Goal: Use online tool/utility: Utilize a website feature to perform a specific function

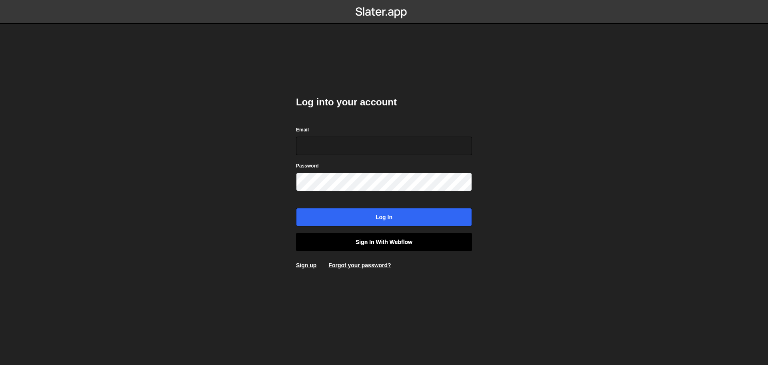
click at [404, 244] on link "Sign in with Webflow" at bounding box center [384, 242] width 176 height 18
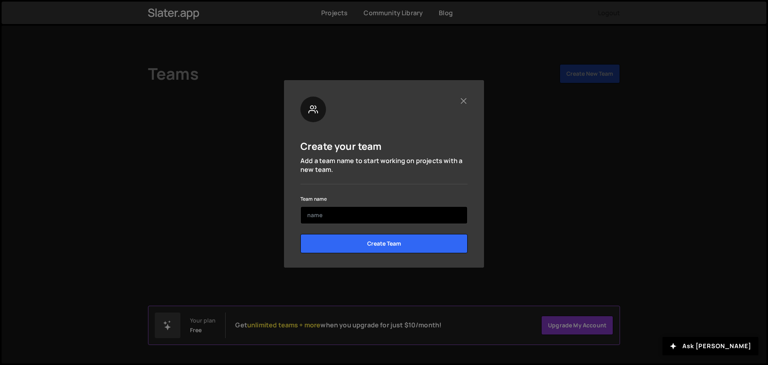
click at [404, 215] on input "text" at bounding box center [384, 215] width 167 height 18
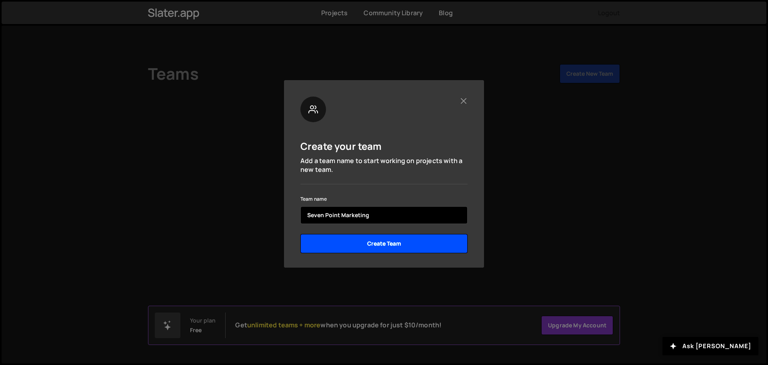
type input "Seven Point Marketing"
click at [401, 243] on input "Create Team" at bounding box center [384, 243] width 167 height 19
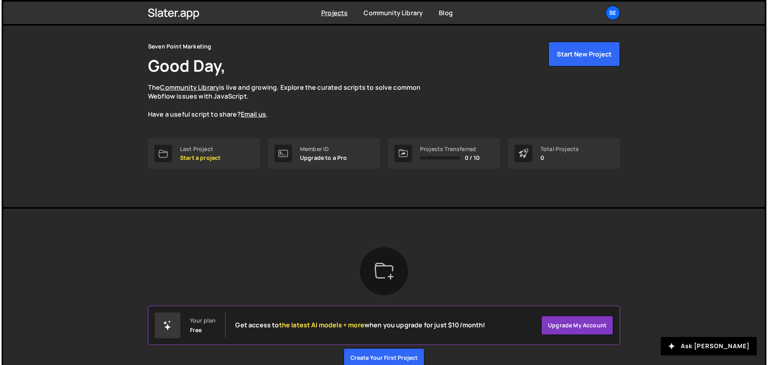
scroll to position [28, 0]
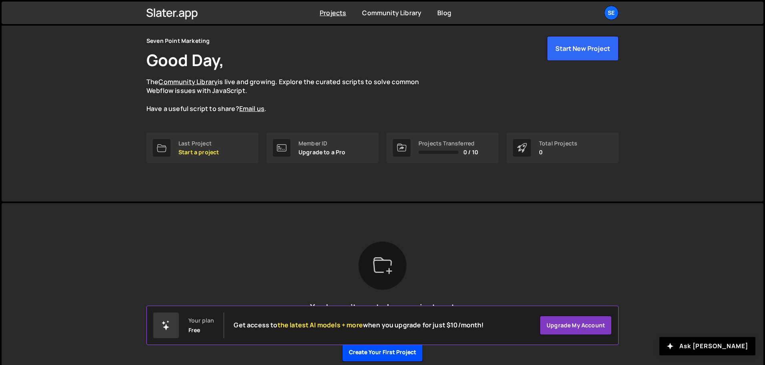
click at [368, 353] on button "Create your first project" at bounding box center [382, 351] width 81 height 19
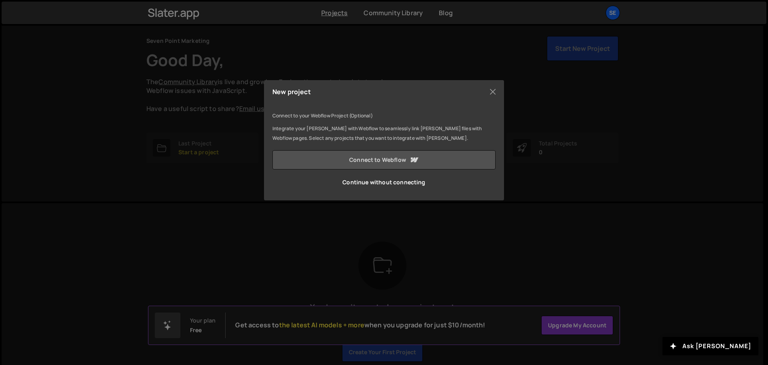
click at [409, 163] on icon at bounding box center [414, 160] width 10 height 10
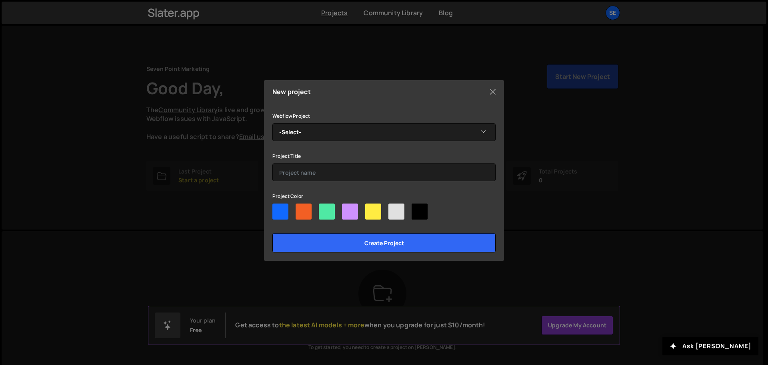
click at [283, 210] on div at bounding box center [281, 211] width 16 height 16
click at [278, 209] on input"] "radio" at bounding box center [275, 205] width 5 height 5
radio input"] "true"
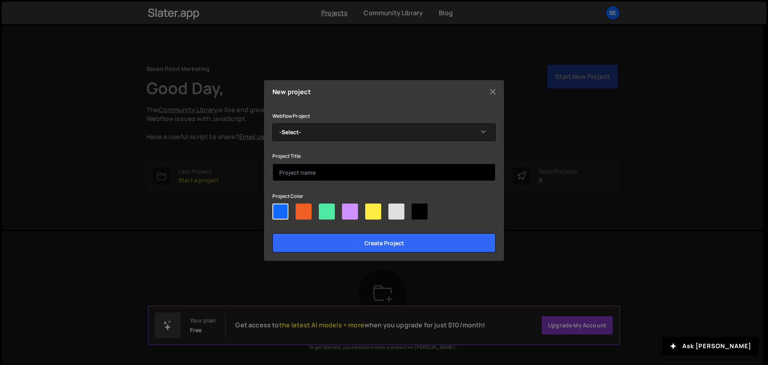
click at [334, 175] on input "text" at bounding box center [384, 172] width 223 height 18
type input "S"
type input "SPM Website"
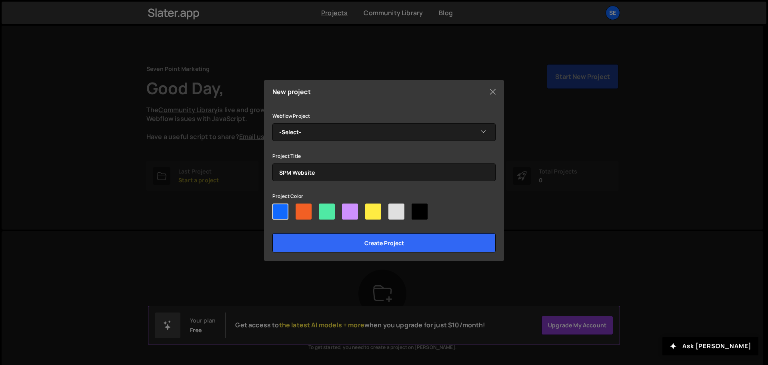
click at [302, 211] on div at bounding box center [304, 211] width 16 height 16
click at [301, 209] on input"] "radio" at bounding box center [298, 205] width 5 height 5
radio input"] "true"
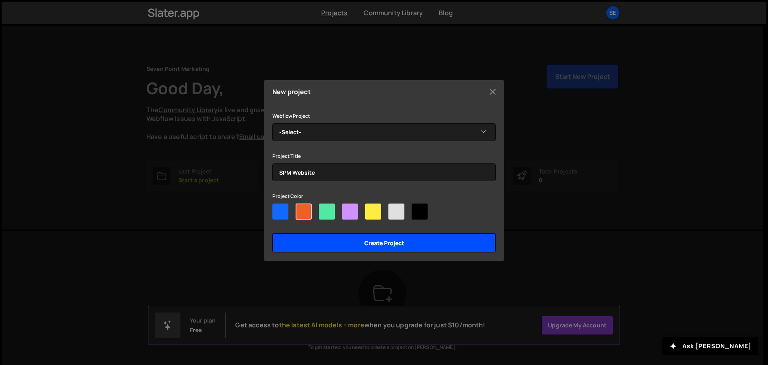
click at [339, 245] on input "Create project" at bounding box center [384, 242] width 223 height 19
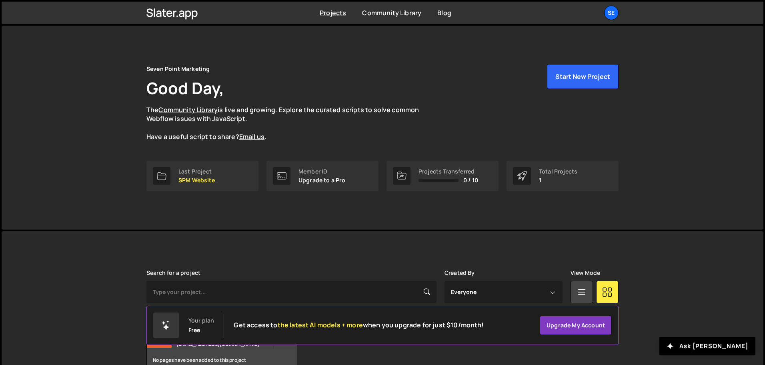
scroll to position [48, 0]
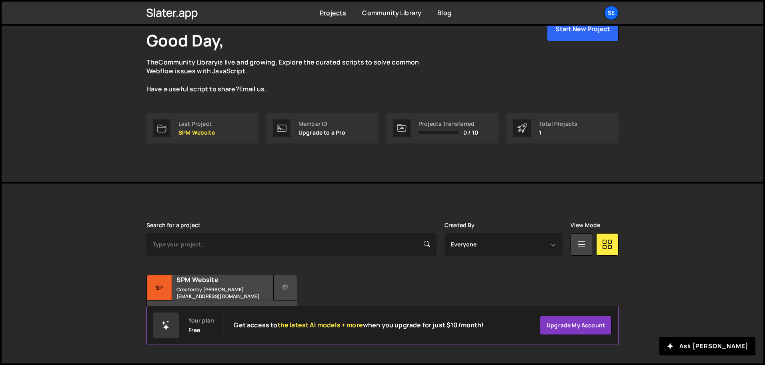
click at [282, 287] on button at bounding box center [285, 288] width 24 height 26
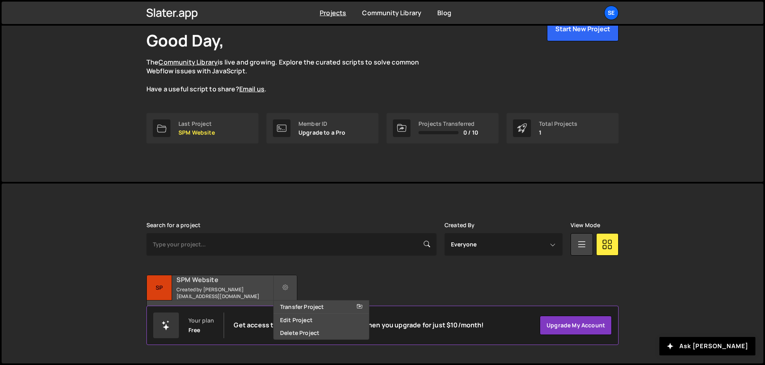
click at [236, 282] on h2 "SPM Website" at bounding box center [225, 279] width 96 height 9
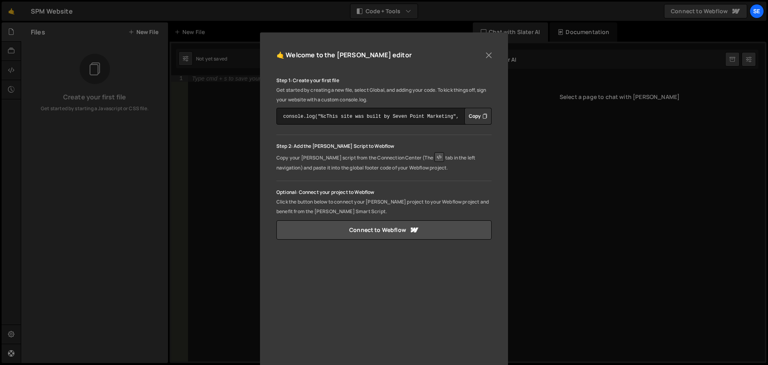
scroll to position [95, 0]
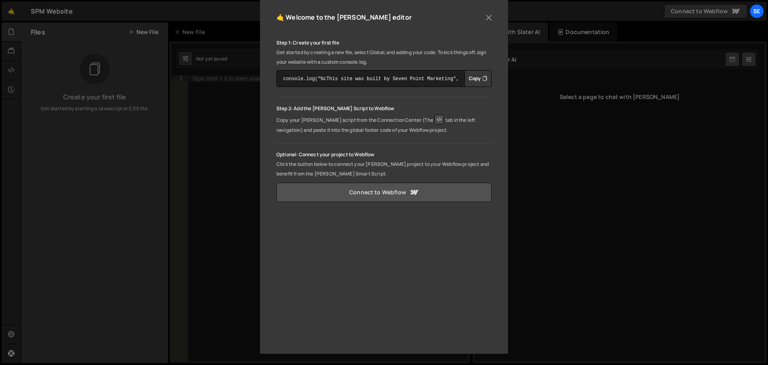
click at [389, 195] on link "Connect to Webflow" at bounding box center [384, 192] width 215 height 19
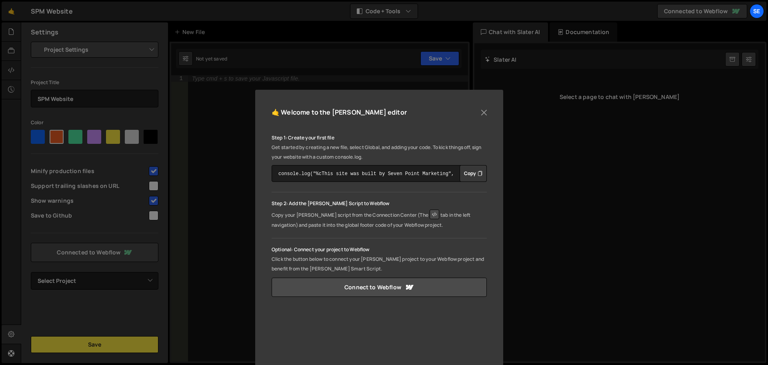
scroll to position [95, 0]
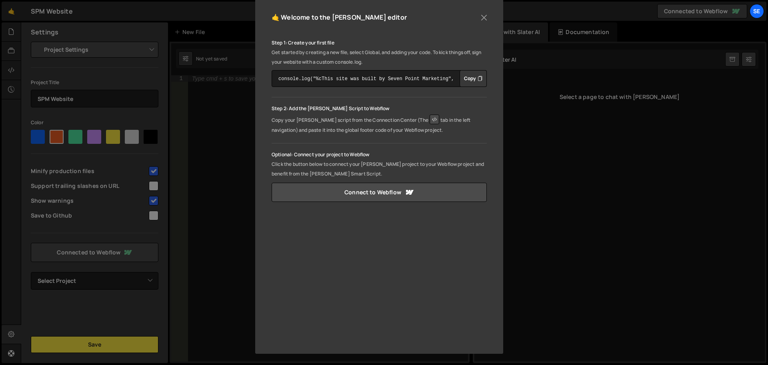
click at [205, 153] on div "🤙 Welcome to the [PERSON_NAME] editor Step 1: Create your first file Get starte…" at bounding box center [384, 182] width 768 height 365
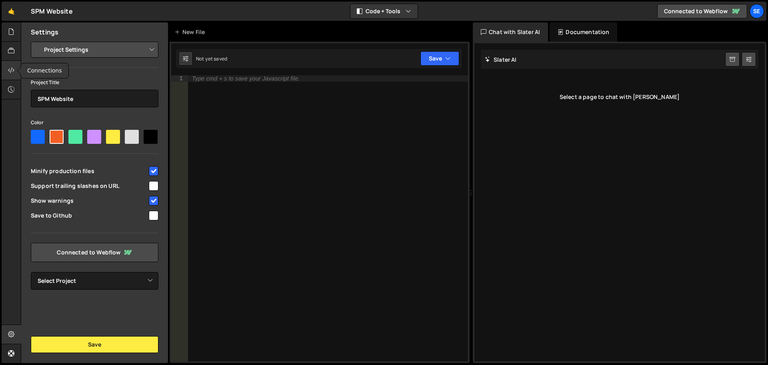
click at [9, 70] on icon at bounding box center [11, 70] width 6 height 9
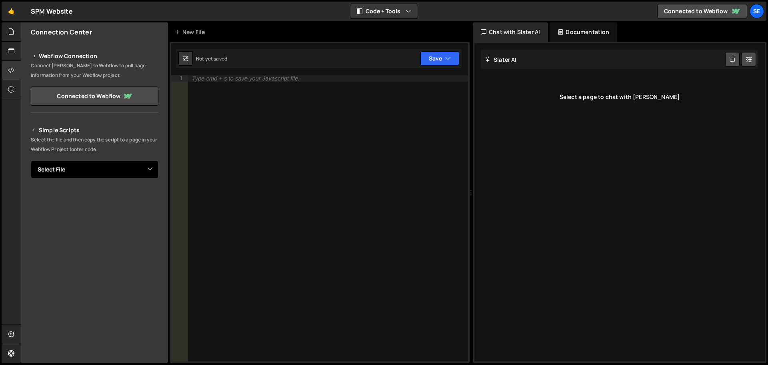
click at [97, 172] on select "Select File" at bounding box center [95, 169] width 128 height 18
click at [100, 150] on p "Select the file and then copy the script to a page in your Webflow Project foot…" at bounding box center [95, 144] width 128 height 19
click at [105, 103] on link "Connected to Webflow" at bounding box center [95, 95] width 128 height 19
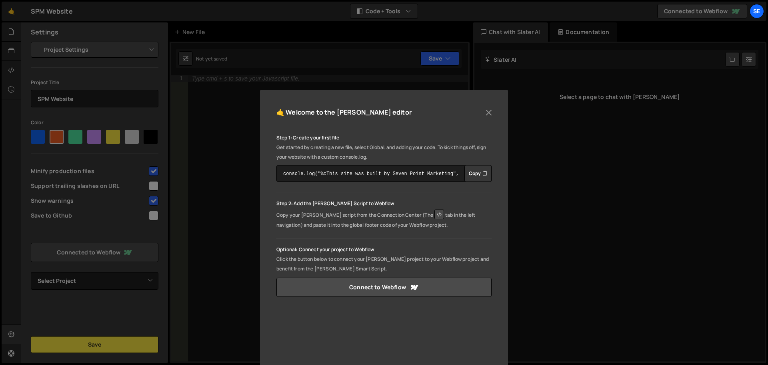
click at [479, 173] on button "Copy" at bounding box center [478, 173] width 27 height 17
click at [479, 173] on button "Copied" at bounding box center [476, 173] width 31 height 17
click at [479, 173] on button "Copy" at bounding box center [478, 173] width 27 height 17
click at [488, 110] on button "Close" at bounding box center [489, 112] width 12 height 12
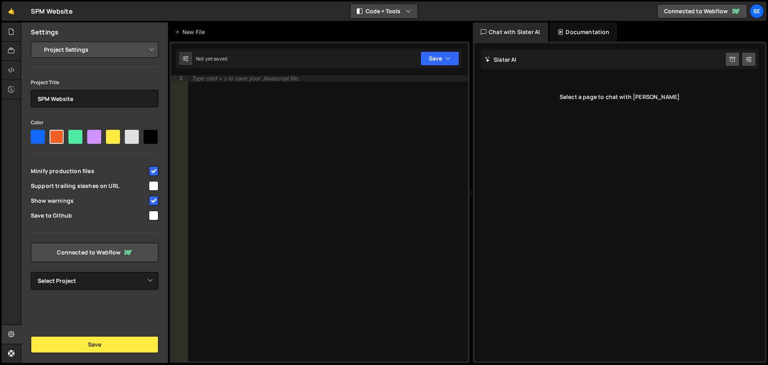
click at [397, 6] on button "Code + Tools" at bounding box center [384, 11] width 67 height 14
click at [379, 33] on button "Code Only" at bounding box center [384, 29] width 67 height 14
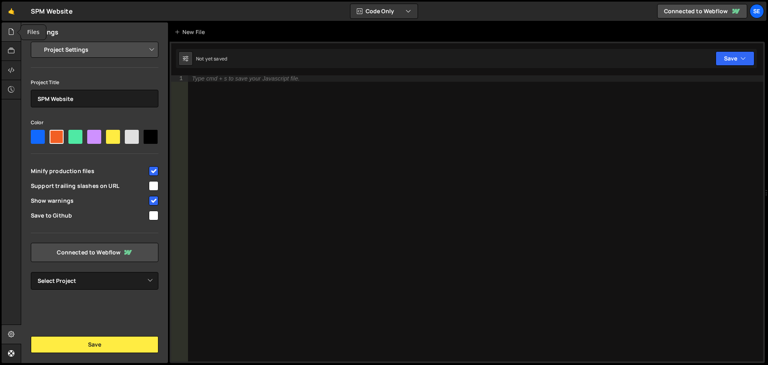
click at [7, 36] on div at bounding box center [12, 31] width 20 height 19
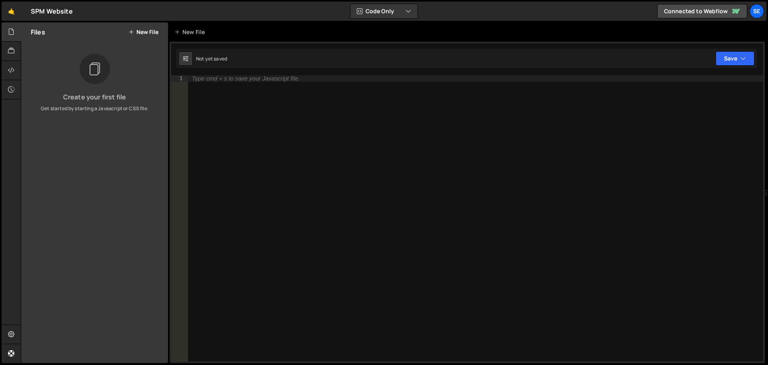
click at [145, 31] on button "New File" at bounding box center [143, 32] width 30 height 6
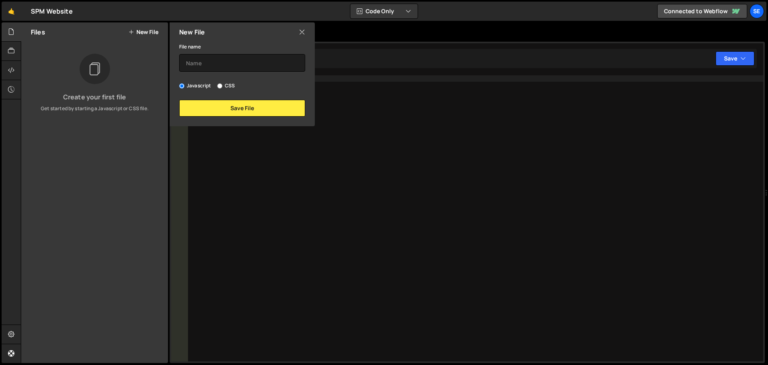
click at [219, 54] on div "File name" at bounding box center [242, 57] width 126 height 30
click at [217, 56] on input "text" at bounding box center [242, 63] width 126 height 18
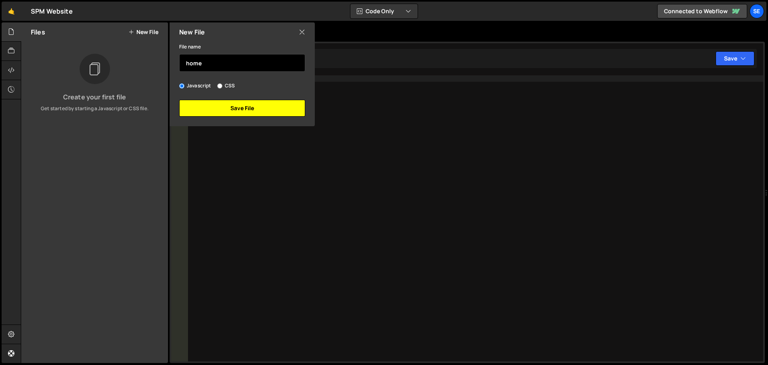
type input "home"
click at [233, 101] on button "Save File" at bounding box center [242, 108] width 126 height 17
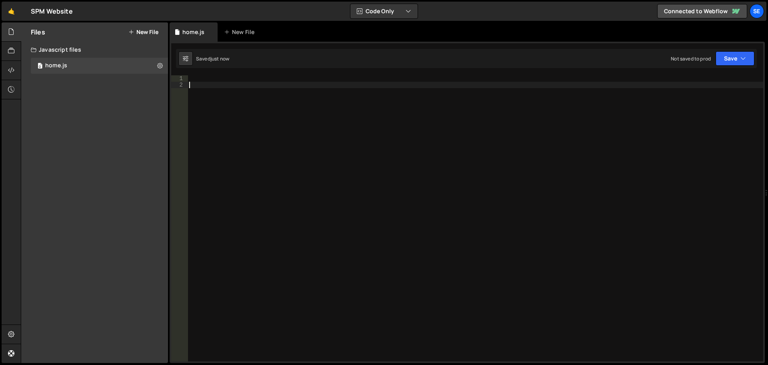
click at [217, 90] on div at bounding box center [476, 224] width 576 height 299
click at [209, 81] on div at bounding box center [476, 224] width 576 height 299
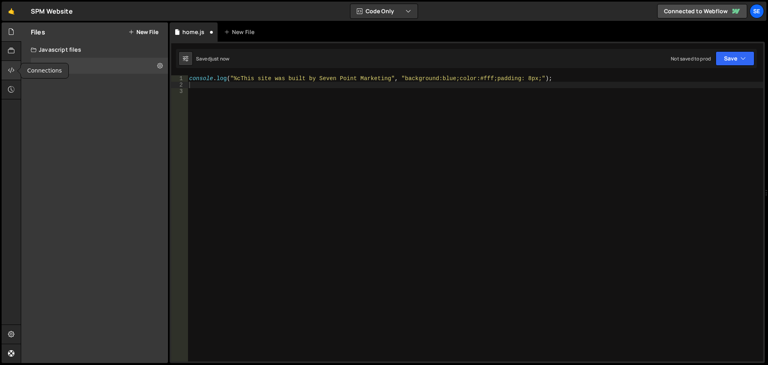
click at [9, 72] on icon at bounding box center [11, 70] width 6 height 9
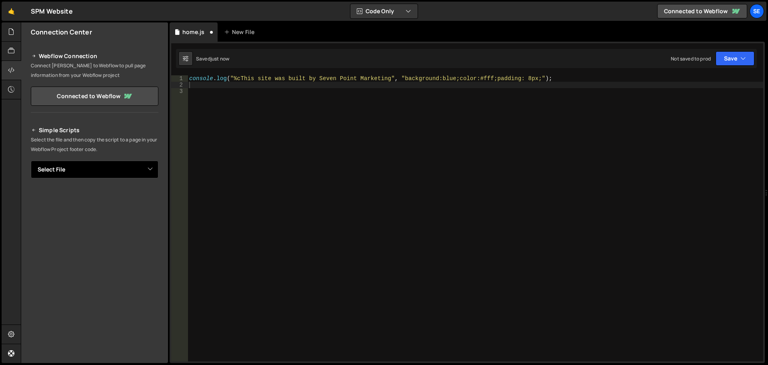
click at [151, 167] on select "Select File home.js" at bounding box center [95, 169] width 128 height 18
select select "48468"
click at [31, 160] on select "Select File home.js" at bounding box center [95, 169] width 128 height 18
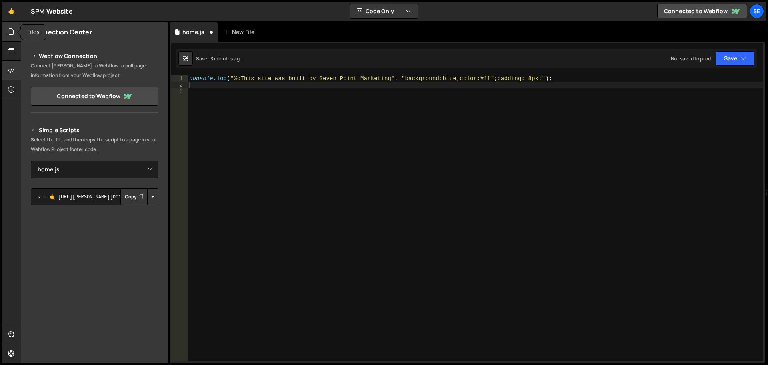
click at [10, 36] on icon at bounding box center [11, 31] width 6 height 9
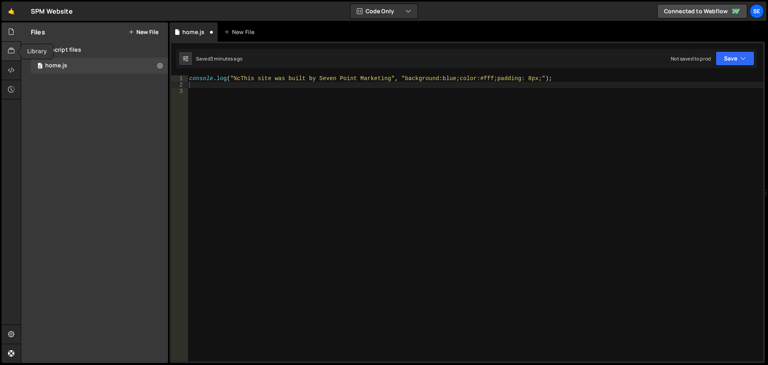
click at [10, 45] on div at bounding box center [12, 51] width 20 height 19
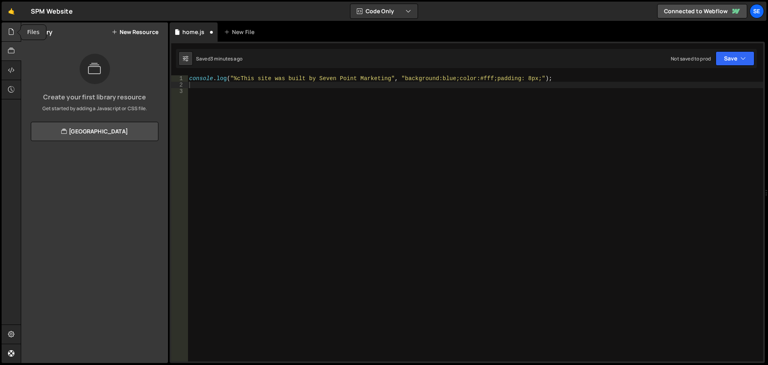
click at [12, 31] on icon at bounding box center [11, 31] width 6 height 9
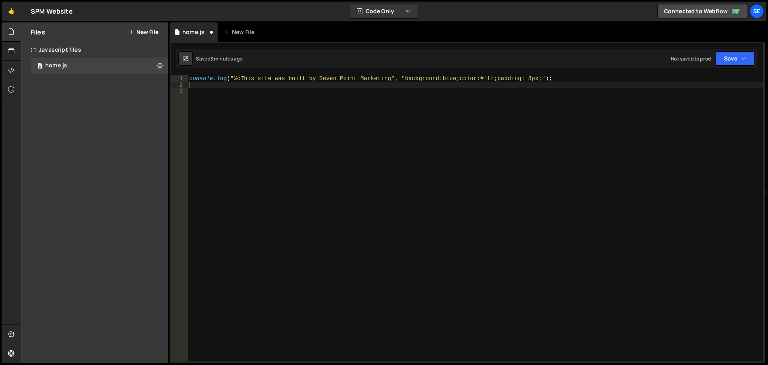
click at [49, 48] on div "Javascript files" at bounding box center [94, 50] width 147 height 16
click at [162, 68] on icon at bounding box center [160, 66] width 6 height 8
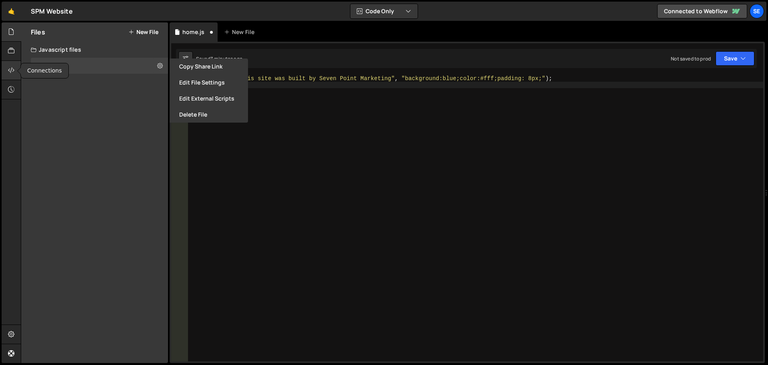
click at [12, 72] on icon at bounding box center [11, 70] width 6 height 9
